Goal: Task Accomplishment & Management: Use online tool/utility

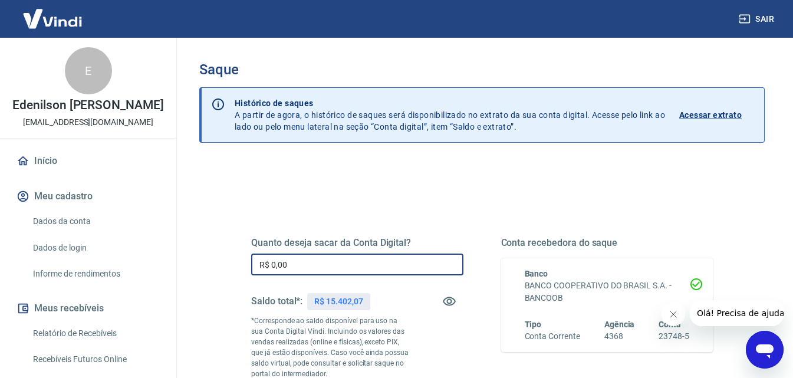
click at [328, 268] on input "R$ 0,00" at bounding box center [357, 265] width 212 height 22
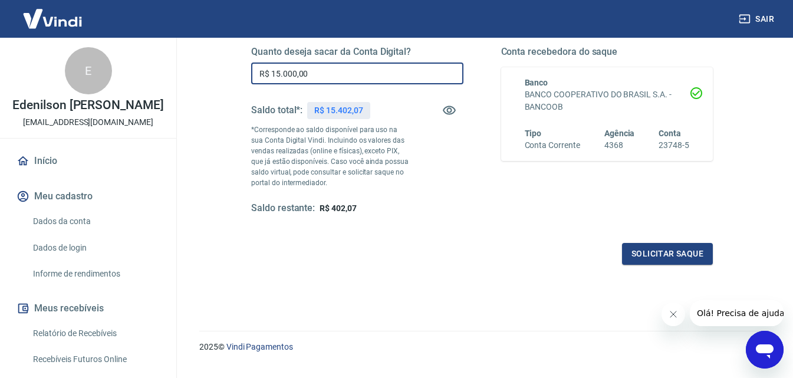
scroll to position [216, 0]
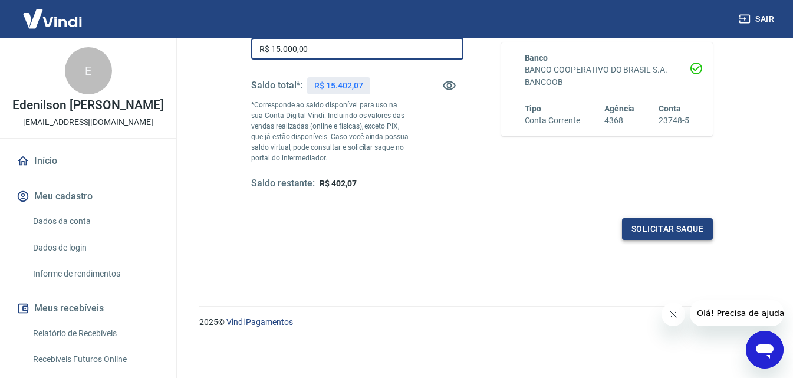
type input "R$ 15.000,00"
click at [664, 229] on button "Solicitar saque" at bounding box center [667, 229] width 91 height 22
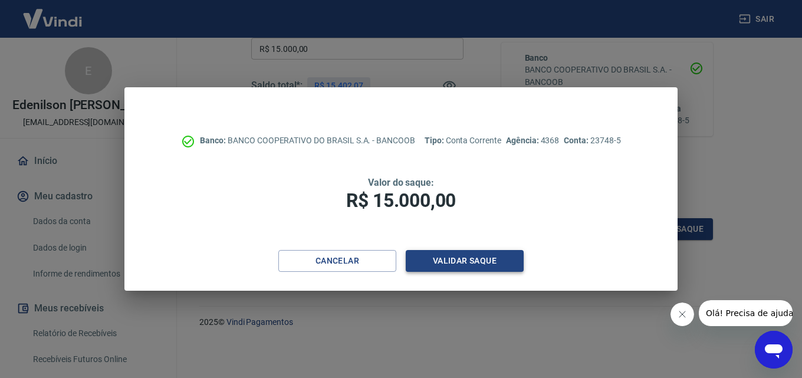
click at [472, 263] on button "Validar saque" at bounding box center [465, 261] width 118 height 22
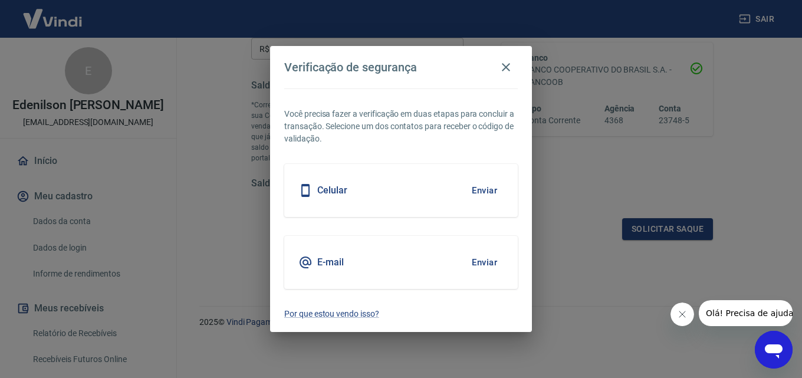
click at [485, 190] on button "Enviar" at bounding box center [484, 190] width 38 height 25
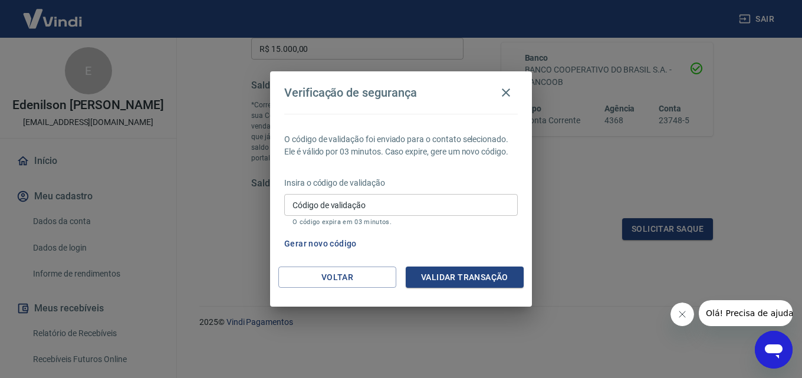
click at [451, 209] on input "Código de validação" at bounding box center [401, 205] width 234 height 22
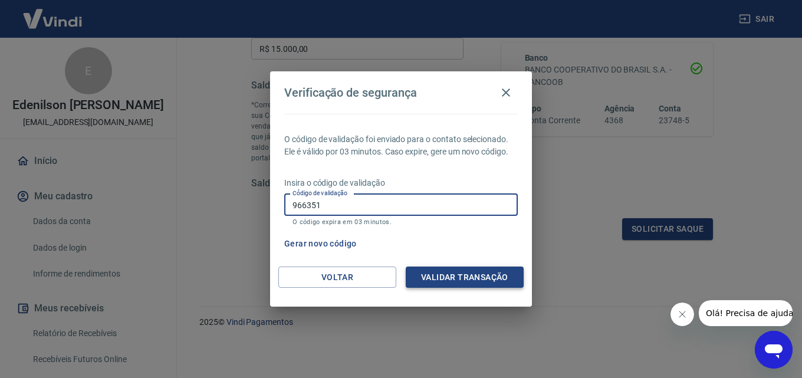
type input "966351"
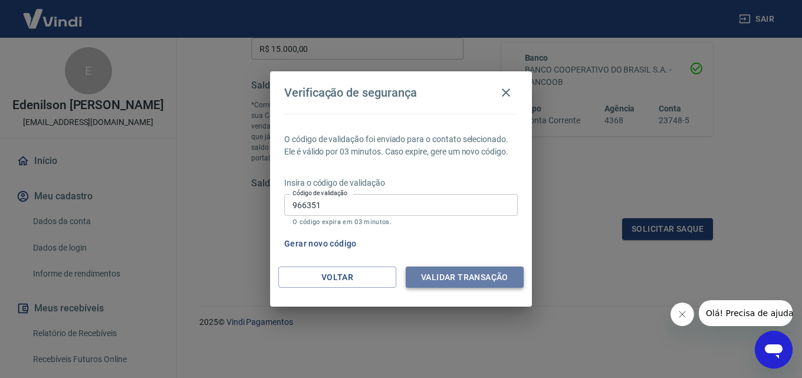
click at [473, 279] on button "Validar transação" at bounding box center [465, 278] width 118 height 22
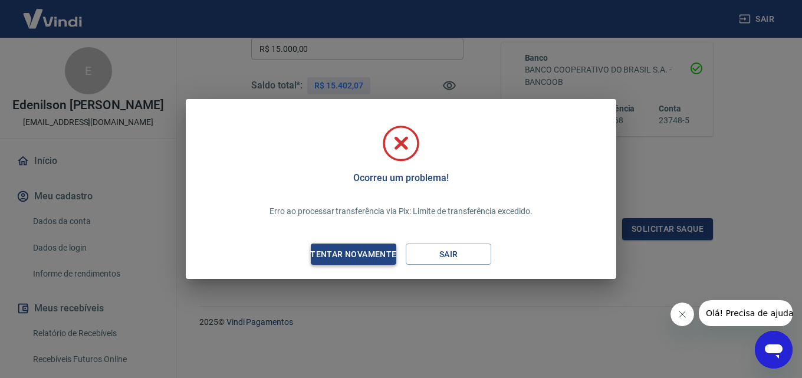
click at [371, 252] on div "Tentar novamente" at bounding box center [353, 254] width 114 height 15
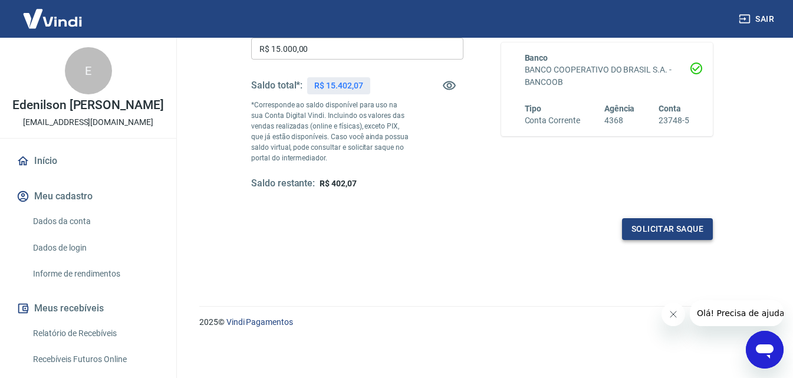
click at [651, 226] on button "Solicitar saque" at bounding box center [667, 229] width 91 height 22
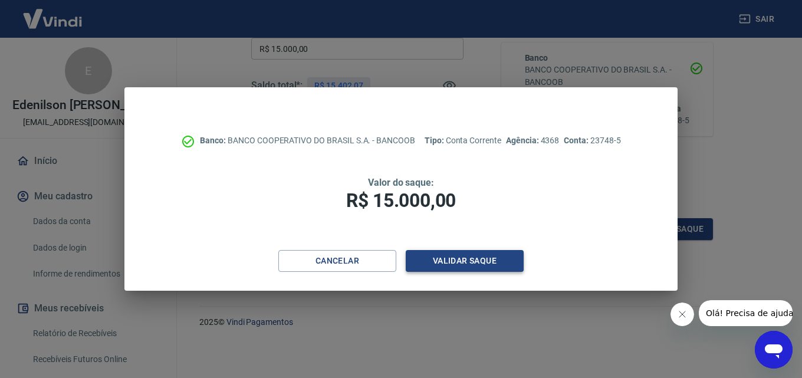
click at [459, 257] on button "Validar saque" at bounding box center [465, 261] width 118 height 22
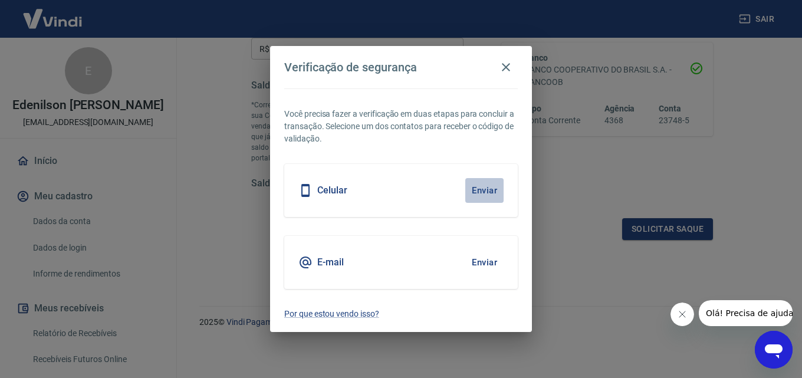
click at [492, 189] on button "Enviar" at bounding box center [484, 190] width 38 height 25
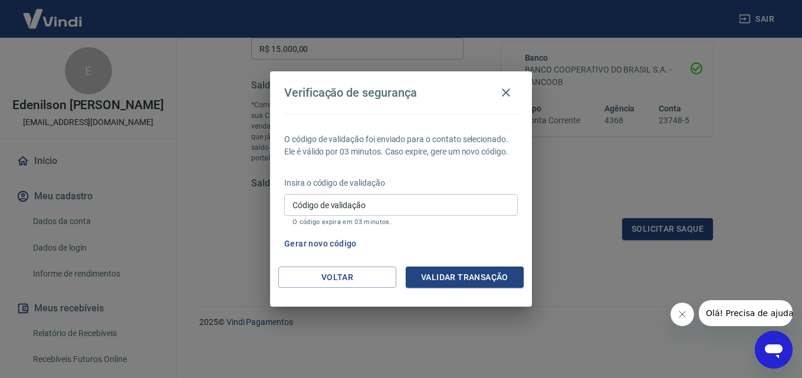
click at [438, 211] on input "Código de validação" at bounding box center [401, 205] width 234 height 22
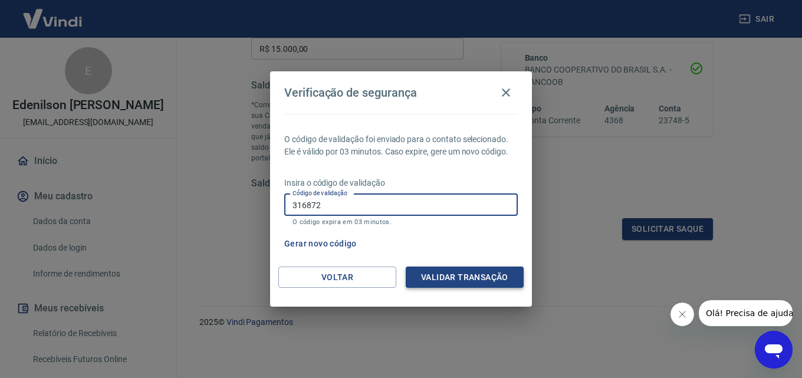
type input "316872"
click at [481, 271] on button "Validar transação" at bounding box center [465, 278] width 118 height 22
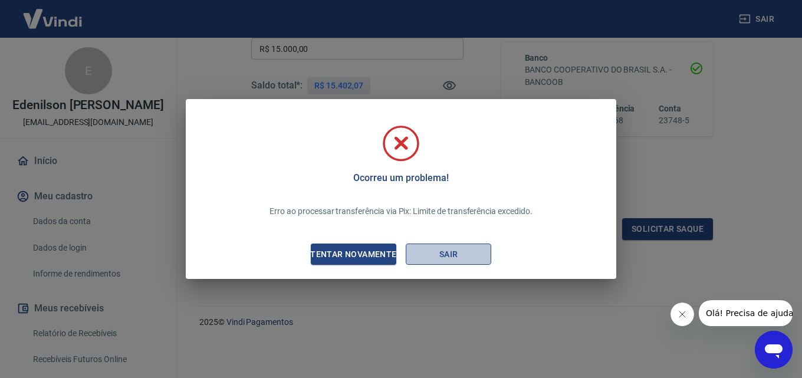
click at [455, 254] on button "Sair" at bounding box center [449, 255] width 86 height 22
